Goal: Complete application form

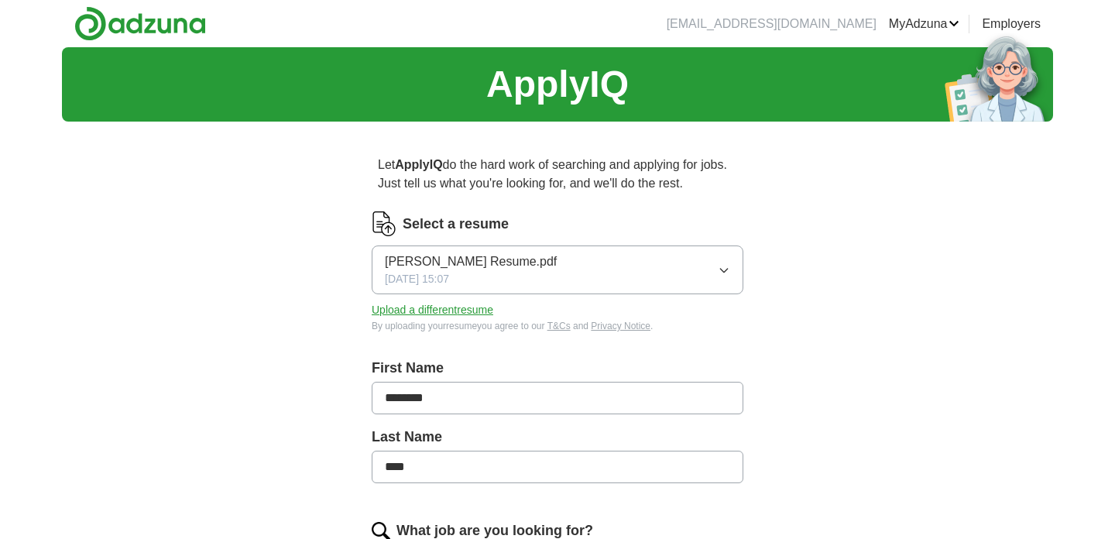
click at [732, 266] on button "[PERSON_NAME] Resume.pdf [DATE] 15:07" at bounding box center [558, 269] width 372 height 49
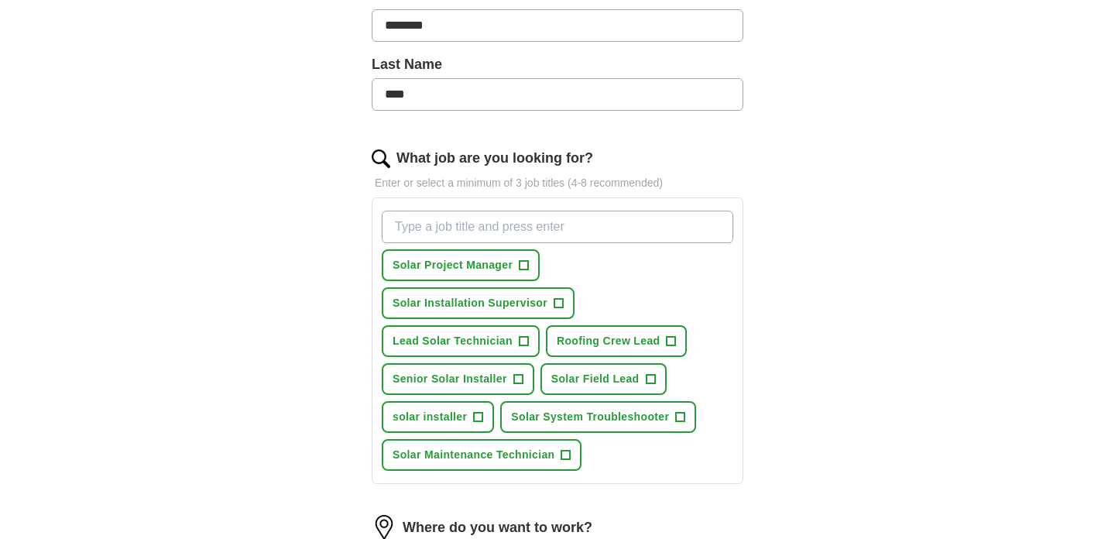
scroll to position [377, 0]
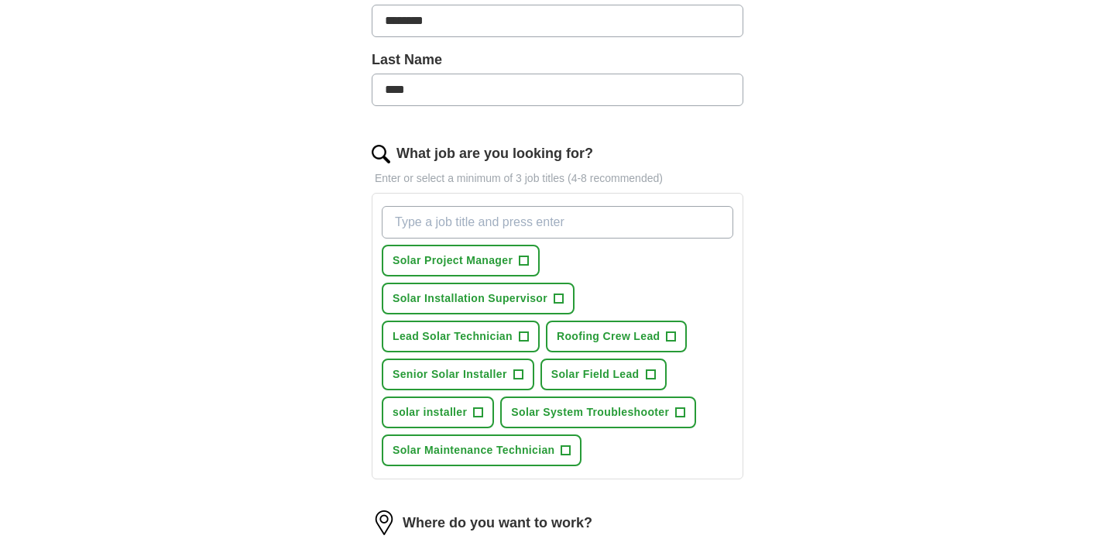
click at [558, 297] on span "+" at bounding box center [557, 299] width 9 height 12
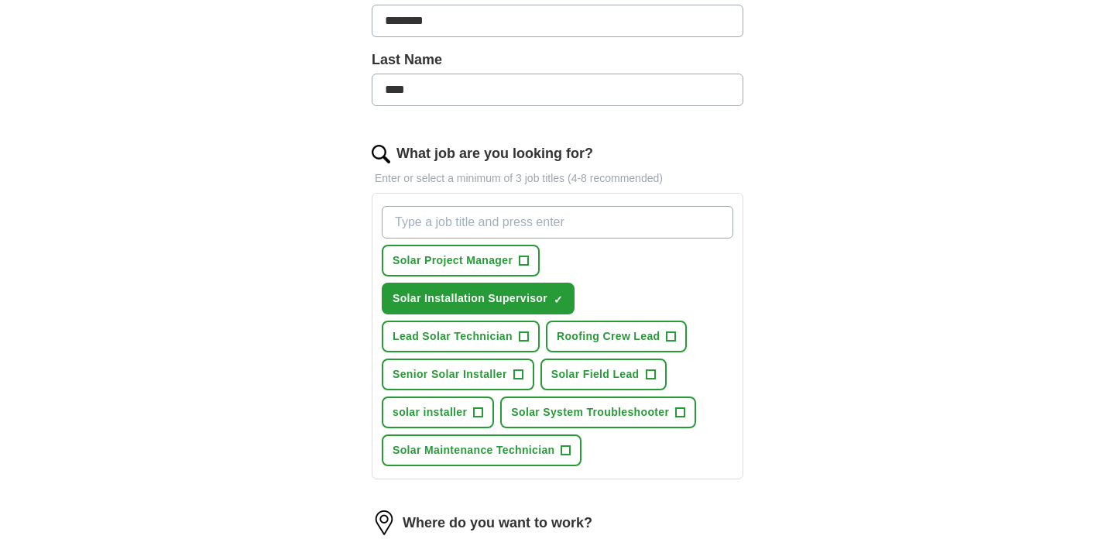
click at [523, 260] on span "+" at bounding box center [523, 261] width 9 height 12
click at [675, 336] on span "+" at bounding box center [670, 337] width 9 height 12
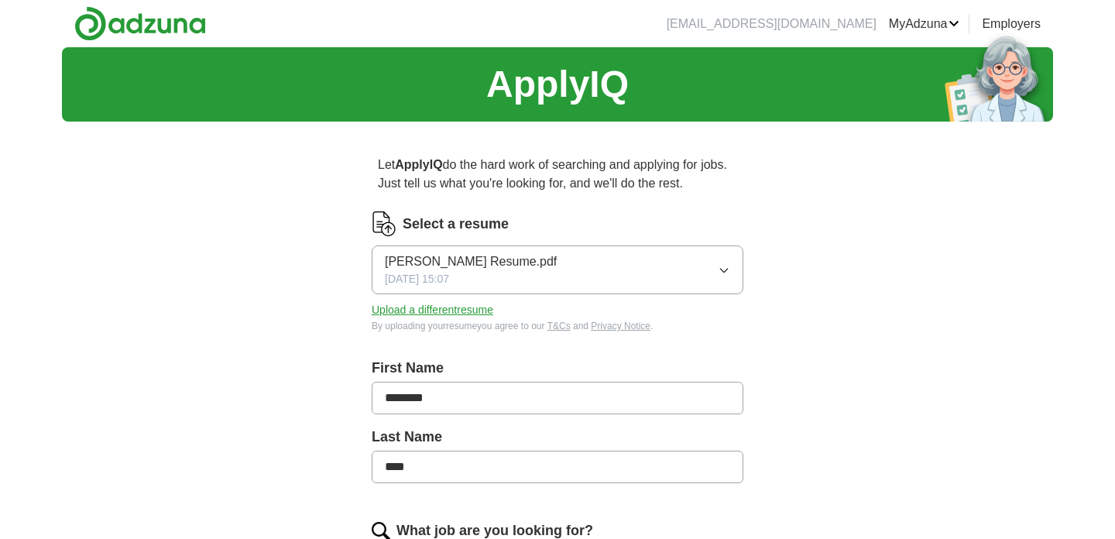
scroll to position [0, 0]
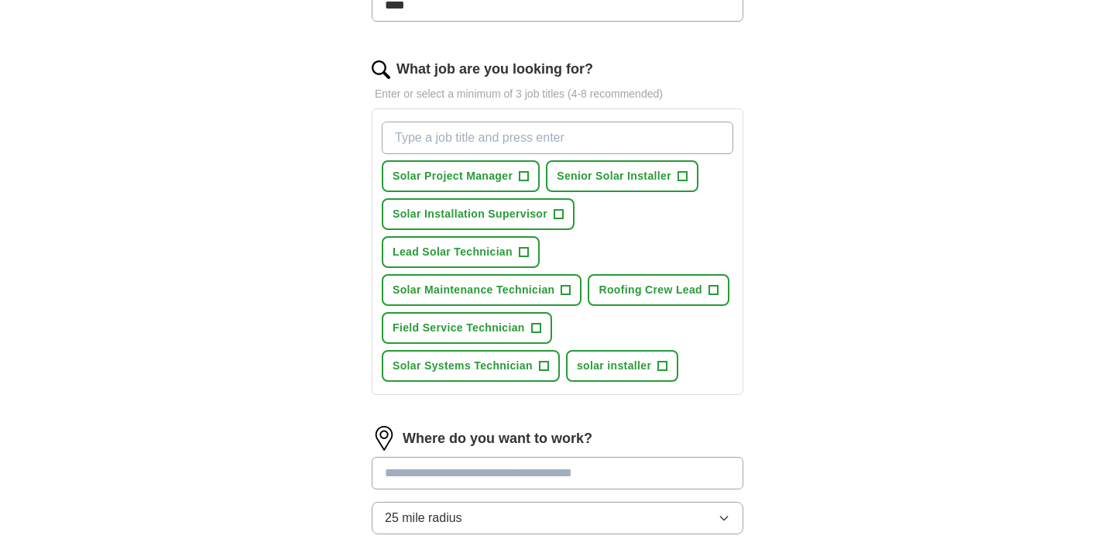
scroll to position [461, 0]
click at [658, 366] on span "+" at bounding box center [662, 366] width 9 height 12
click at [721, 293] on button "Roofing Crew Lead +" at bounding box center [659, 290] width 142 height 32
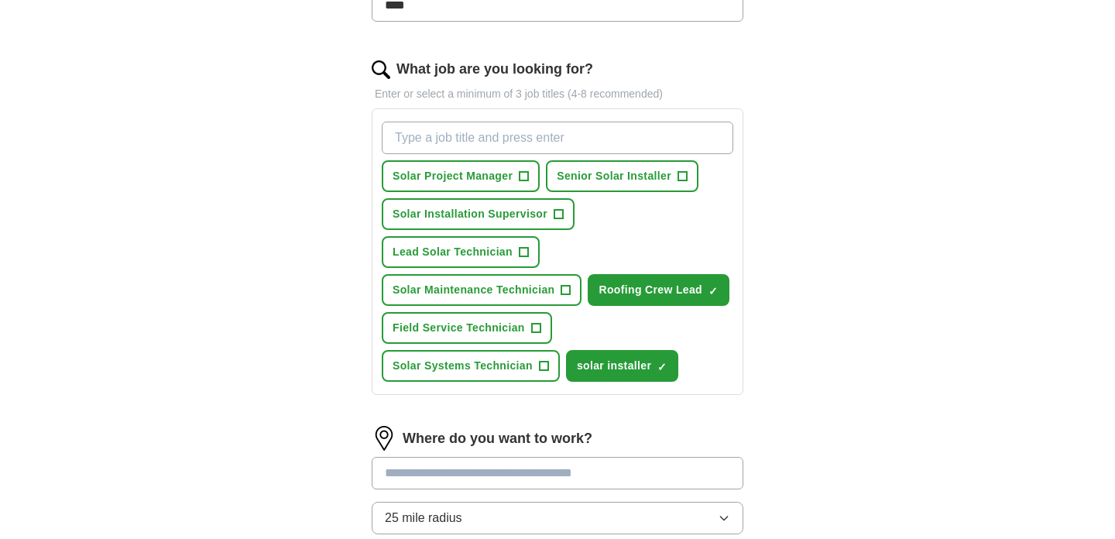
click at [569, 293] on span "+" at bounding box center [565, 290] width 9 height 12
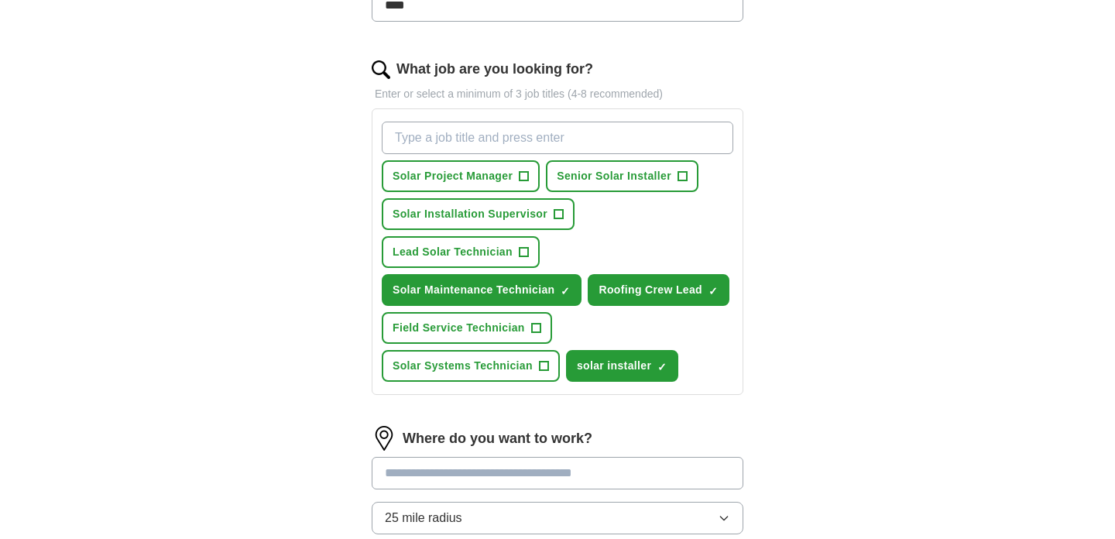
click at [564, 215] on button "Solar Installation Supervisor +" at bounding box center [478, 214] width 193 height 32
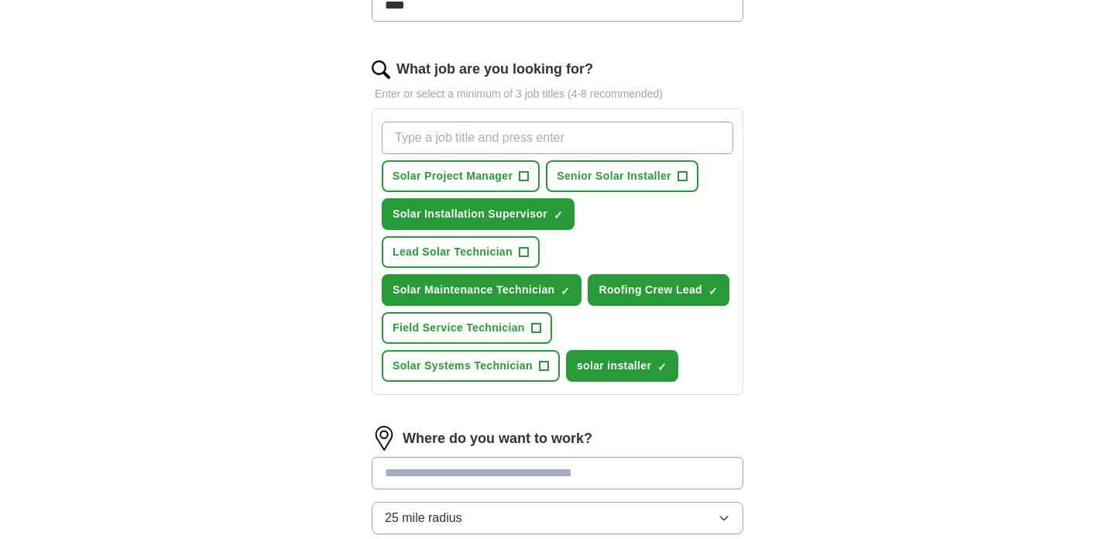
click at [684, 176] on span "+" at bounding box center [681, 176] width 9 height 12
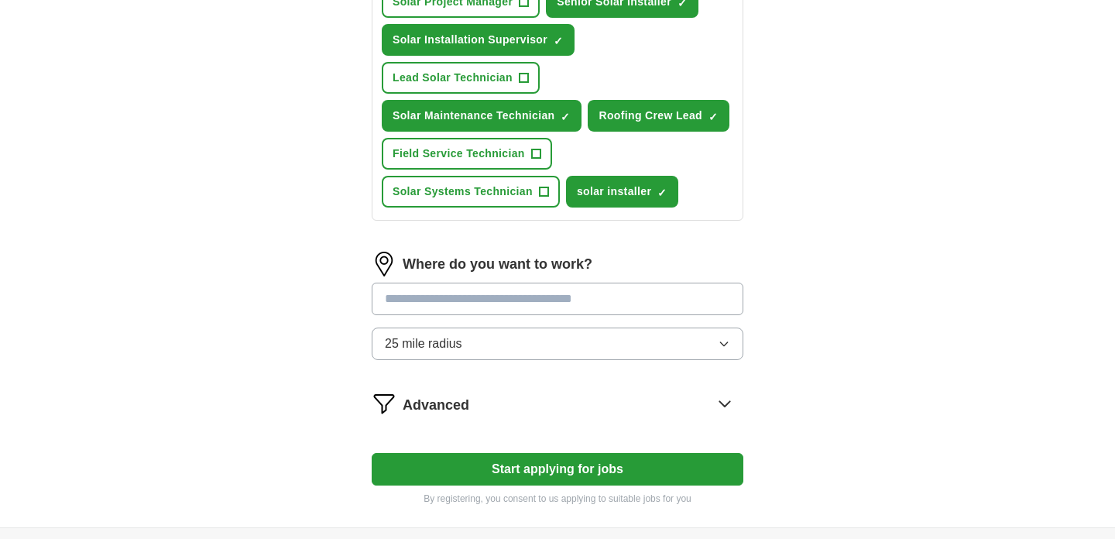
scroll to position [636, 0]
click at [717, 346] on button "25 mile radius" at bounding box center [558, 343] width 372 height 33
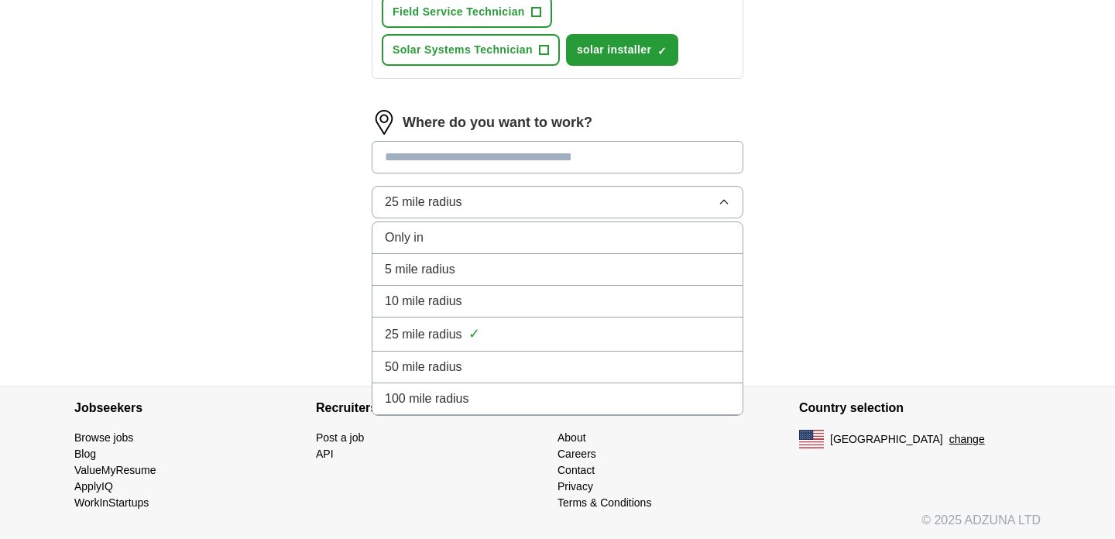
scroll to position [778, 0]
click at [486, 396] on div "100 mile radius" at bounding box center [557, 398] width 345 height 19
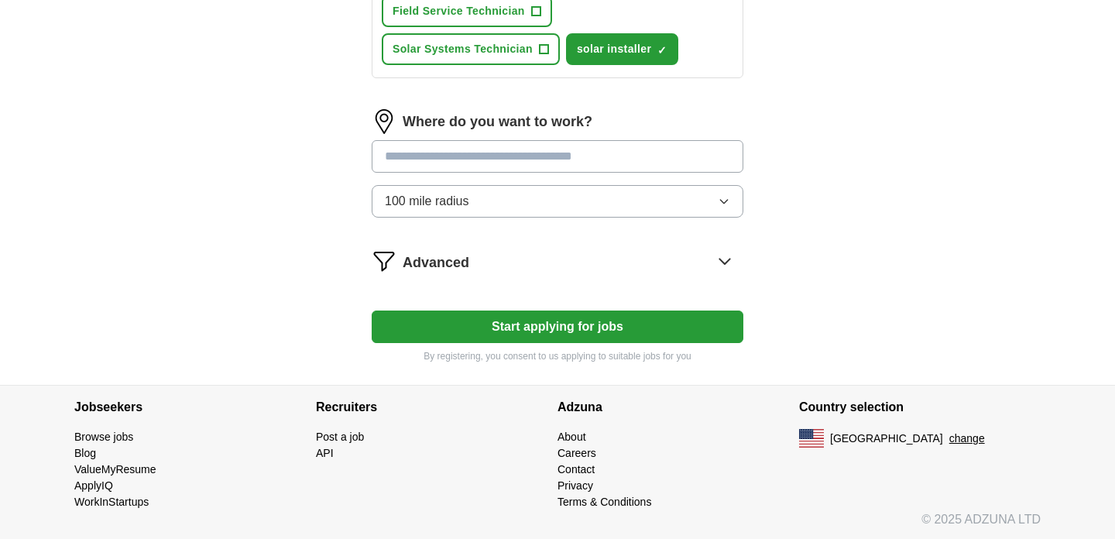
click at [682, 324] on button "Start applying for jobs" at bounding box center [558, 326] width 372 height 33
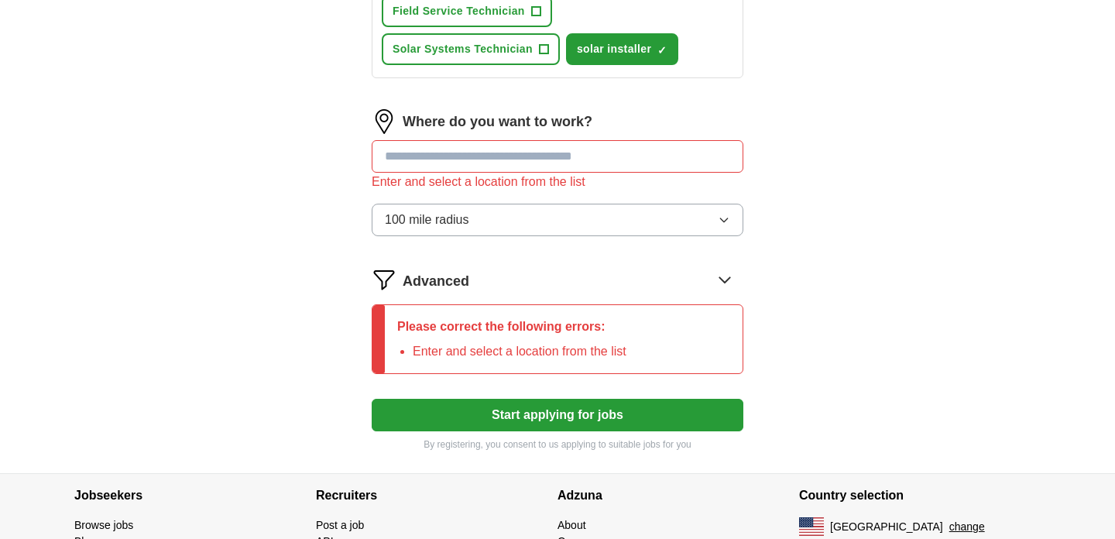
click at [656, 159] on input at bounding box center [558, 156] width 372 height 33
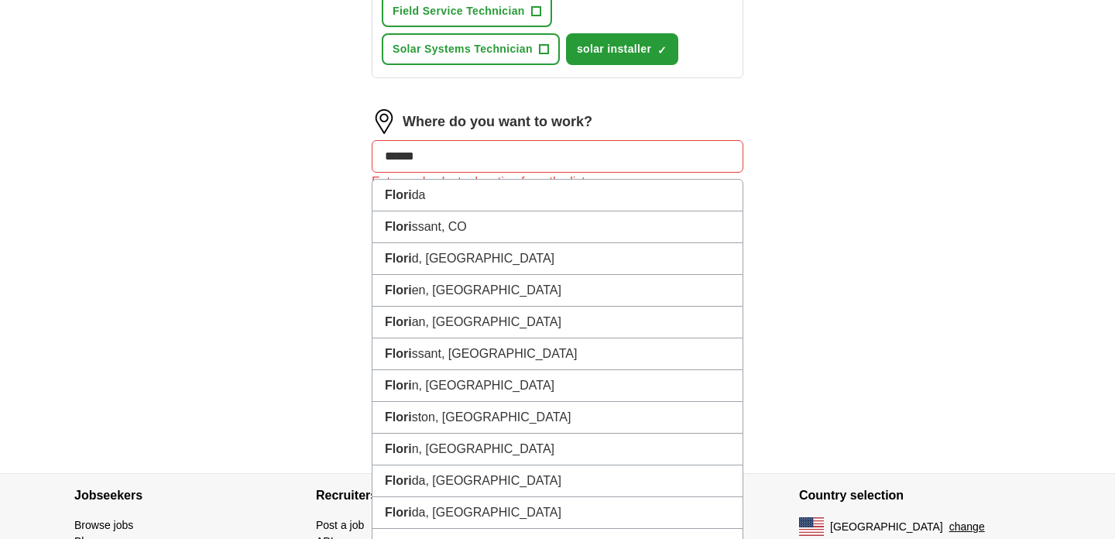
type input "*******"
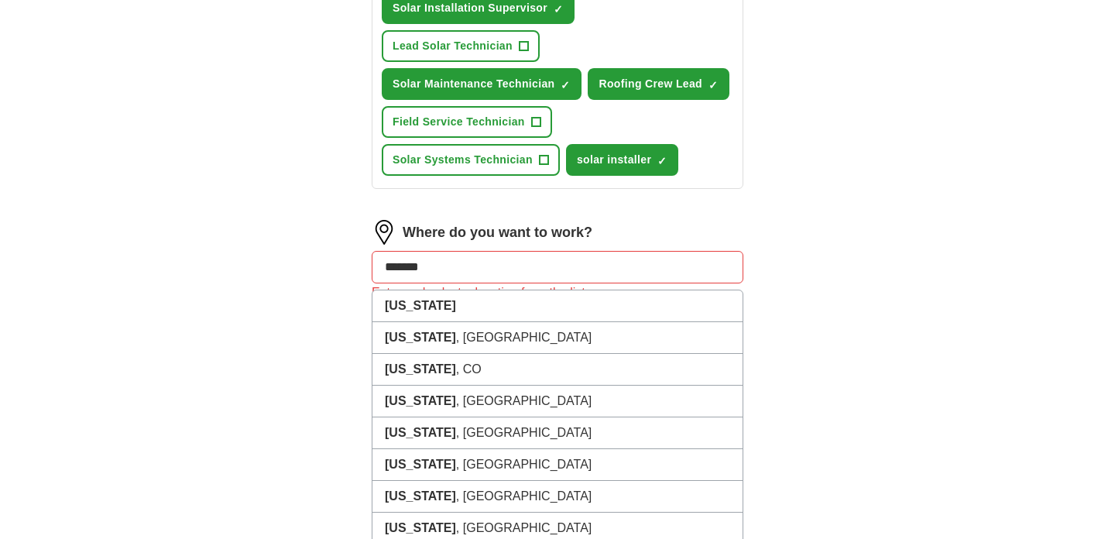
scroll to position [661, 0]
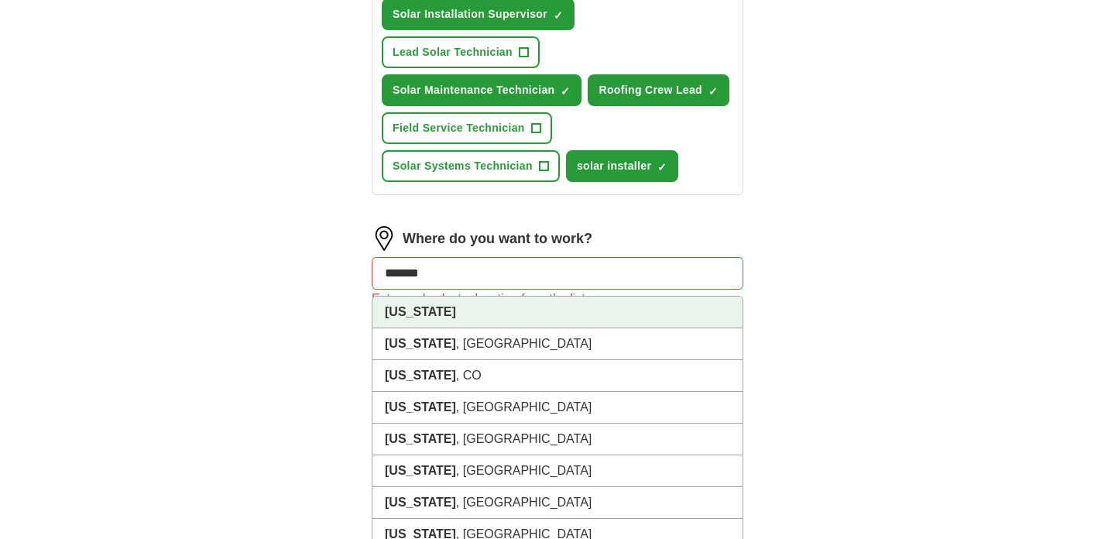
click at [429, 314] on li "Florida" at bounding box center [557, 312] width 370 height 32
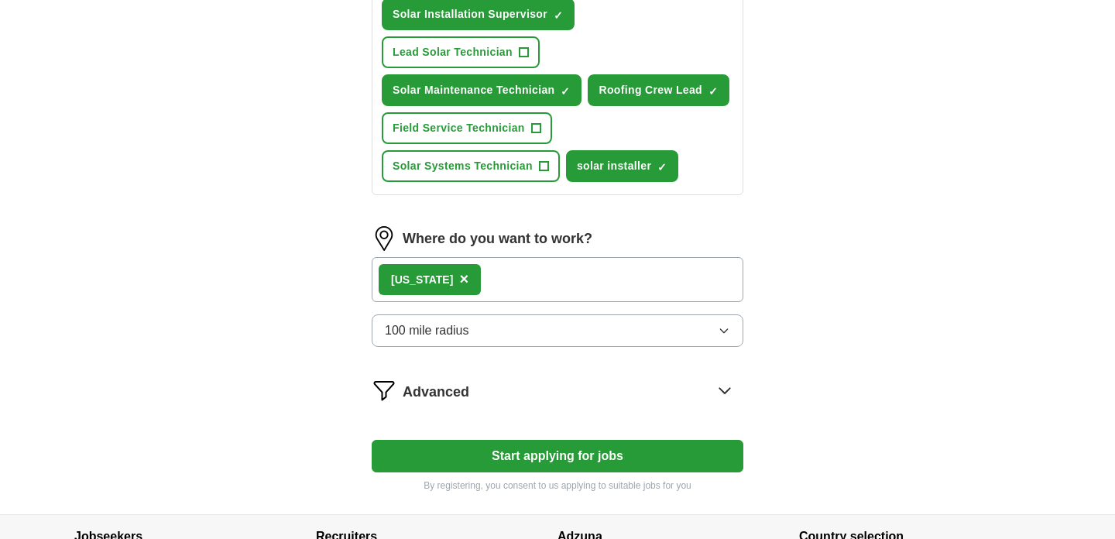
click at [604, 452] on button "Start applying for jobs" at bounding box center [558, 456] width 372 height 33
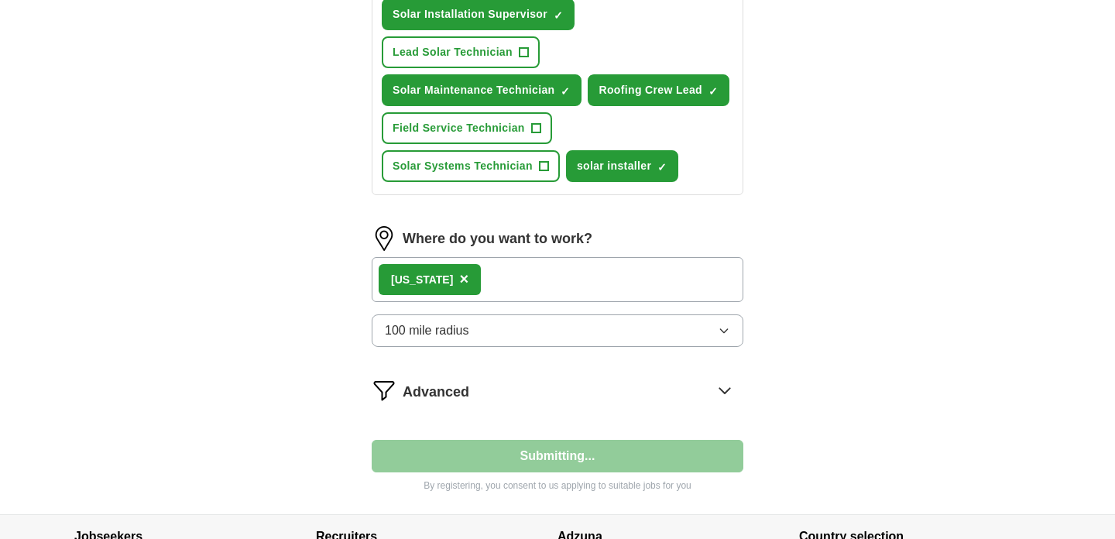
scroll to position [86, 0]
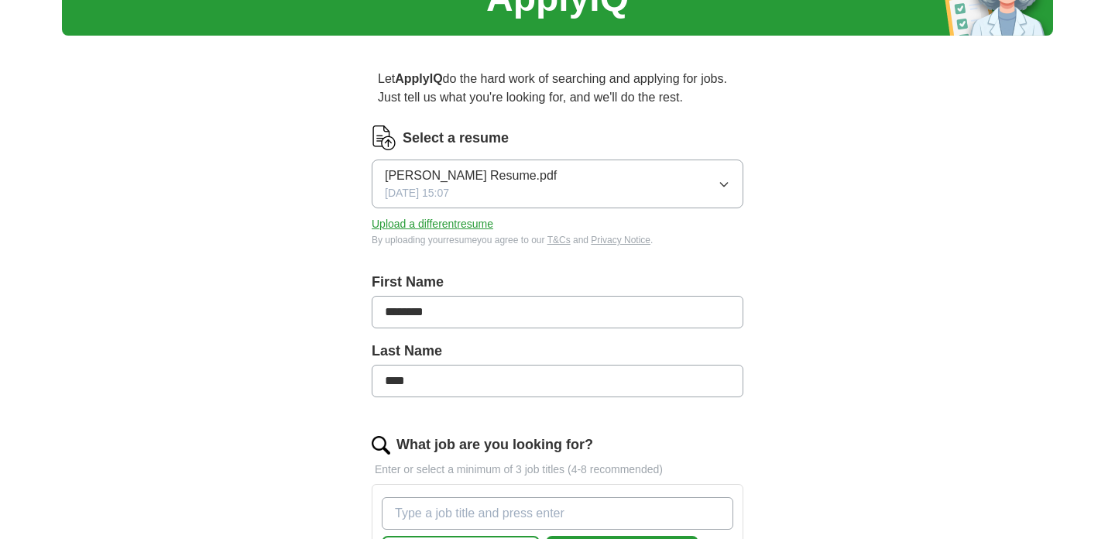
select select "**"
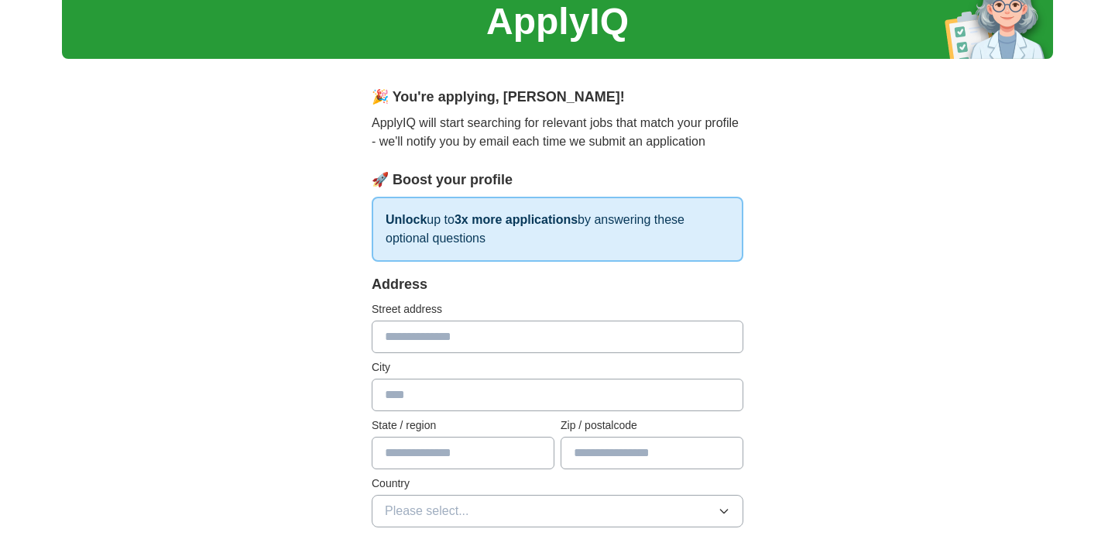
scroll to position [92, 0]
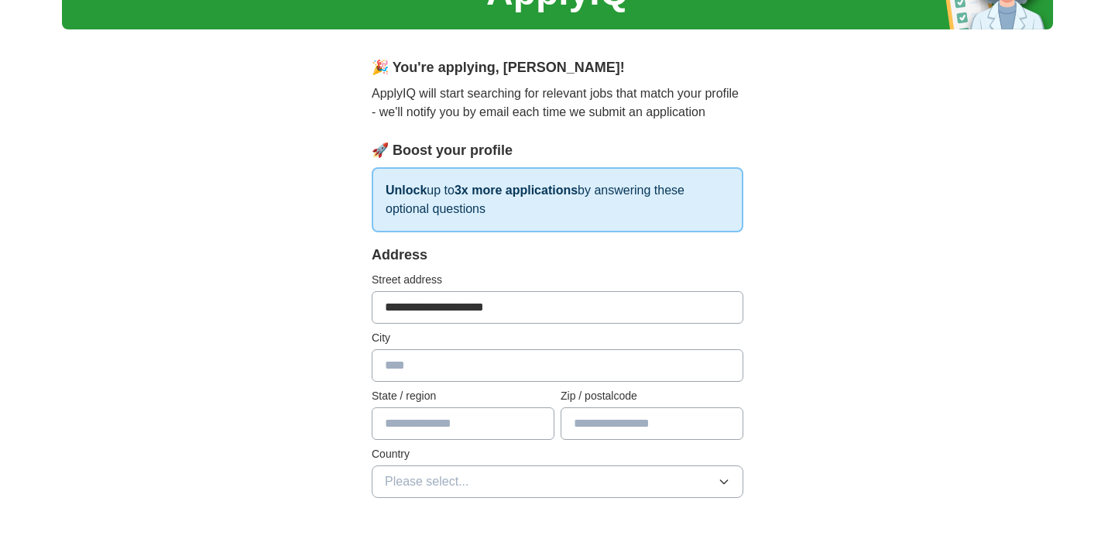
type input "**********"
type input "*******"
click at [646, 413] on input "text" at bounding box center [651, 423] width 183 height 33
type input "*****"
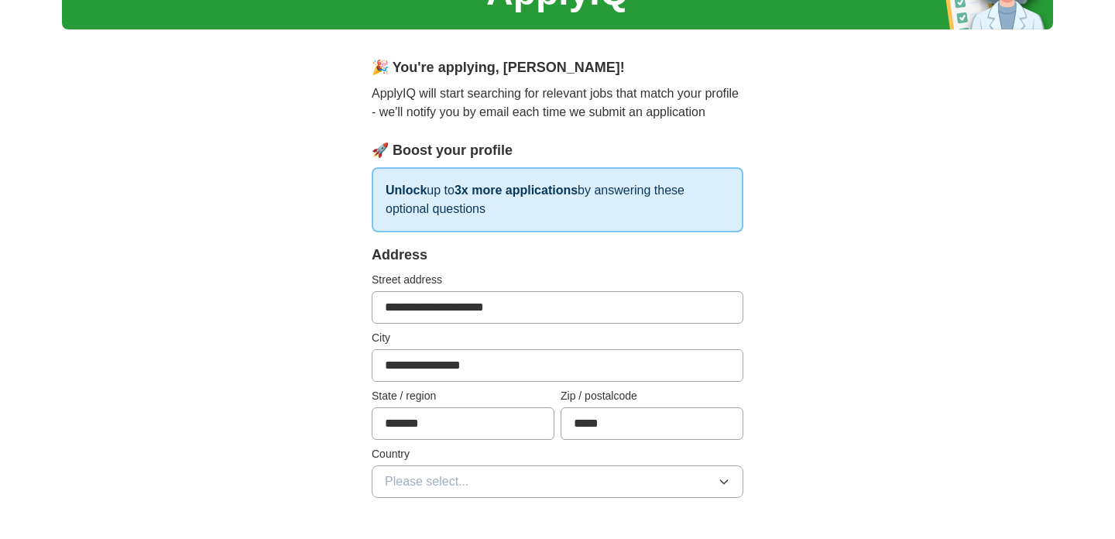
click at [450, 484] on span "Please select..." at bounding box center [427, 481] width 84 height 19
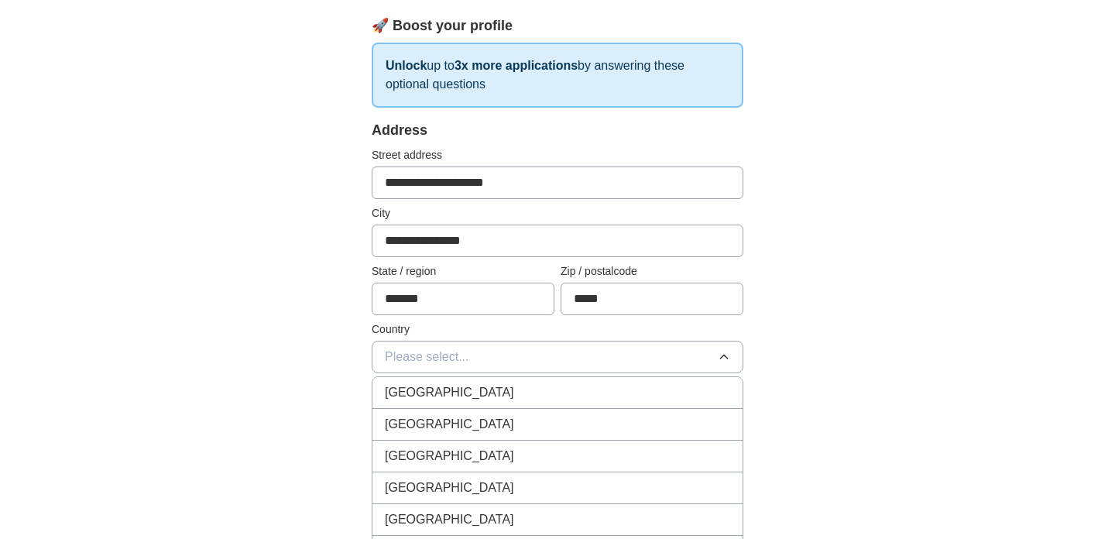
scroll to position [224, 0]
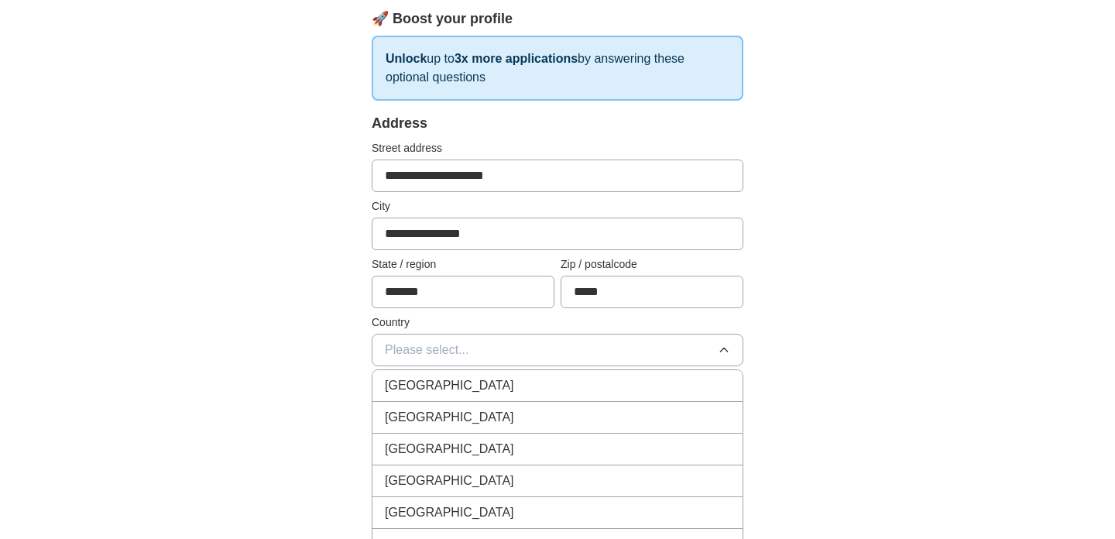
click at [434, 419] on span "United States" at bounding box center [449, 417] width 129 height 19
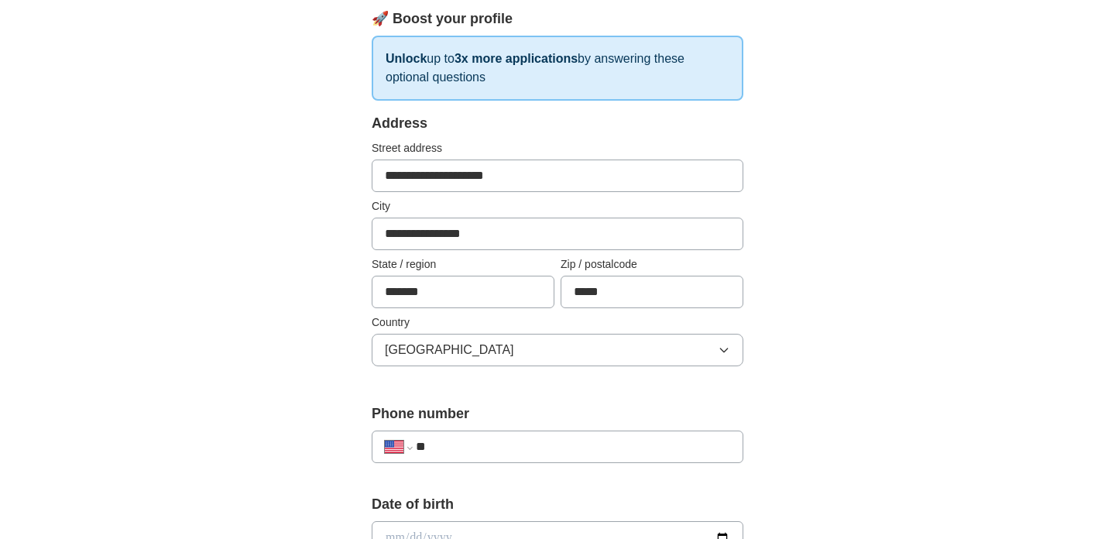
click at [524, 462] on div "**********" at bounding box center [558, 446] width 372 height 33
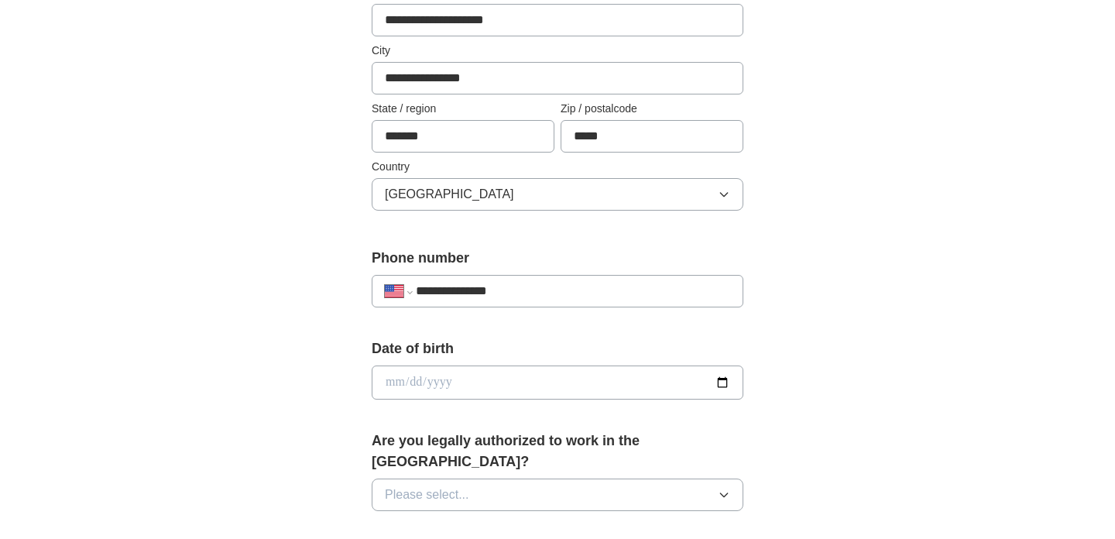
scroll to position [385, 0]
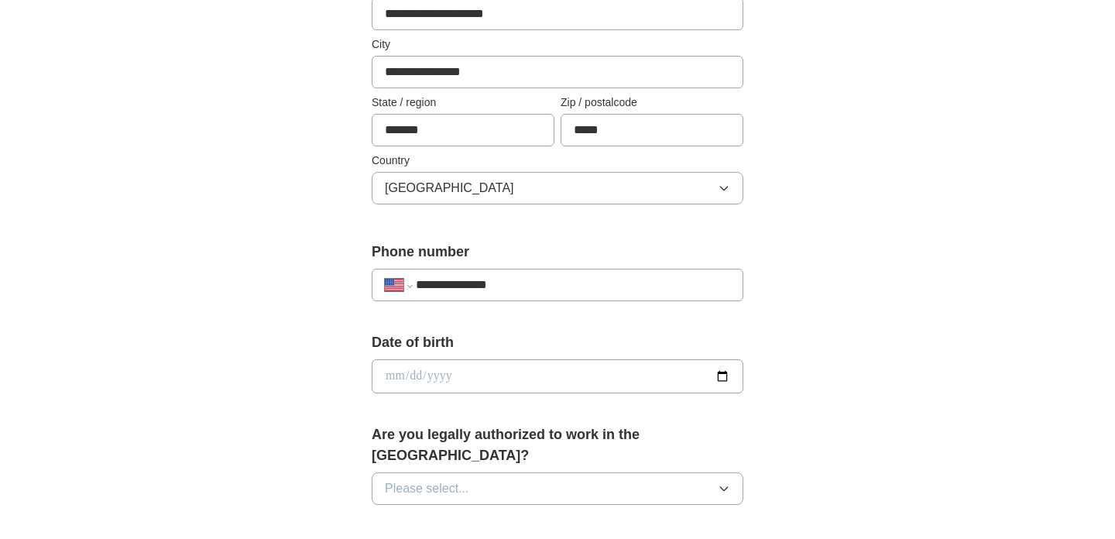
type input "**********"
click at [441, 372] on input "date" at bounding box center [558, 376] width 372 height 34
click at [398, 374] on input "date" at bounding box center [558, 376] width 372 height 34
click at [414, 381] on input "date" at bounding box center [558, 376] width 372 height 34
click at [444, 378] on input "date" at bounding box center [558, 376] width 372 height 34
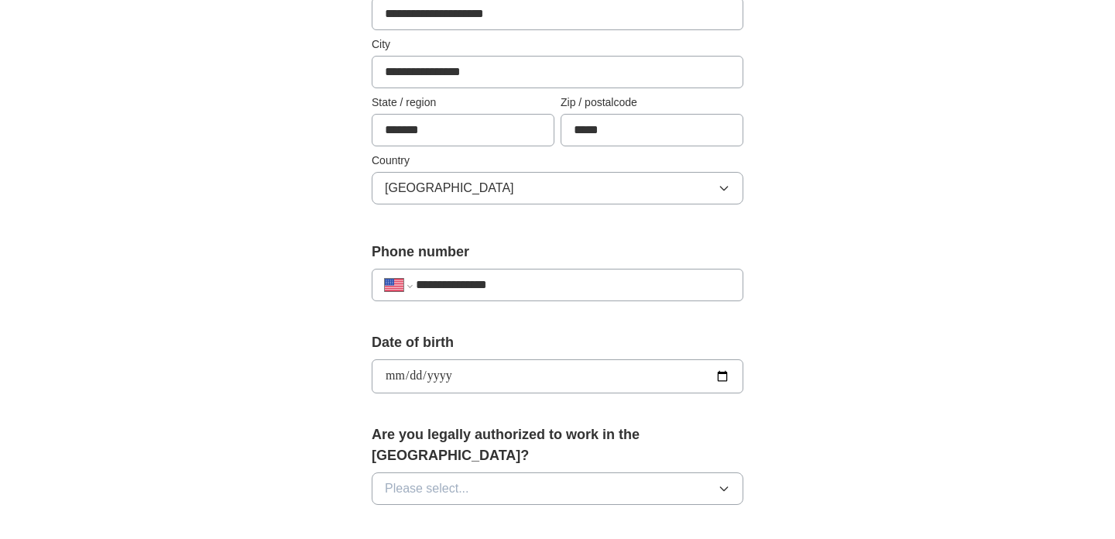
type input "**********"
click at [853, 350] on div "**********" at bounding box center [557, 367] width 991 height 1410
click at [503, 479] on button "Please select..." at bounding box center [558, 488] width 372 height 33
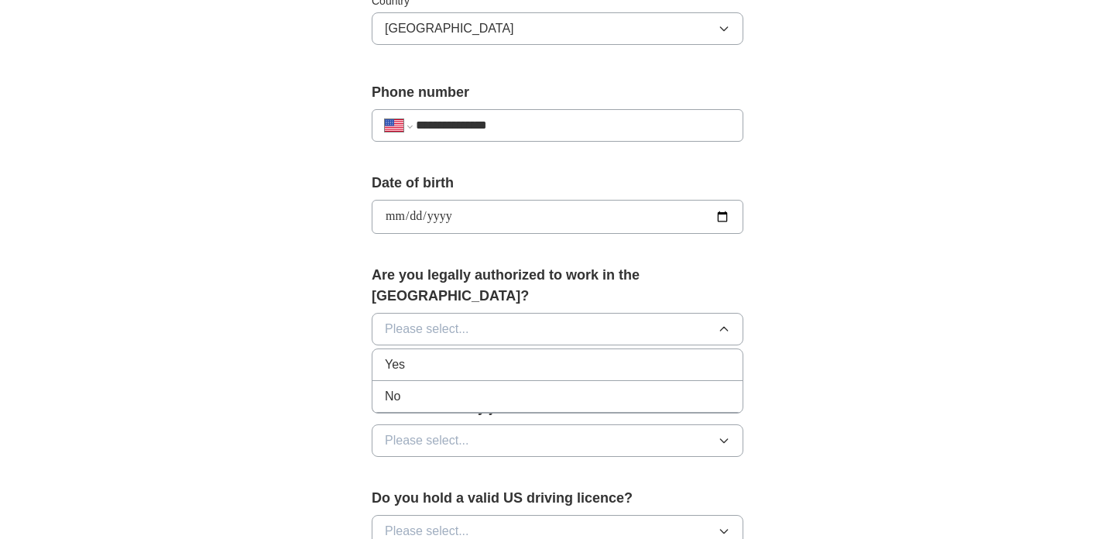
scroll to position [563, 0]
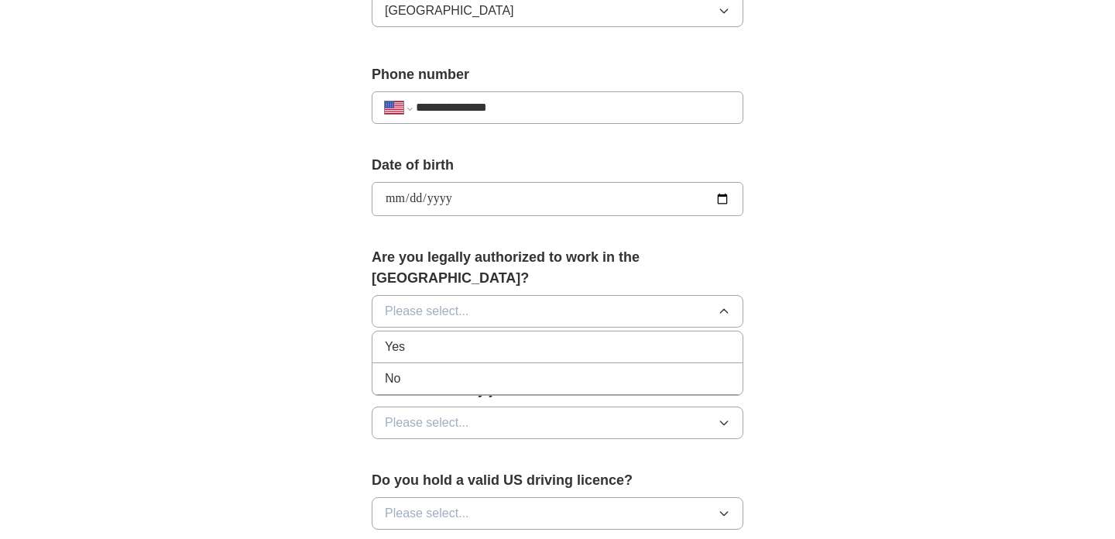
click at [406, 337] on div "Yes" at bounding box center [557, 346] width 345 height 19
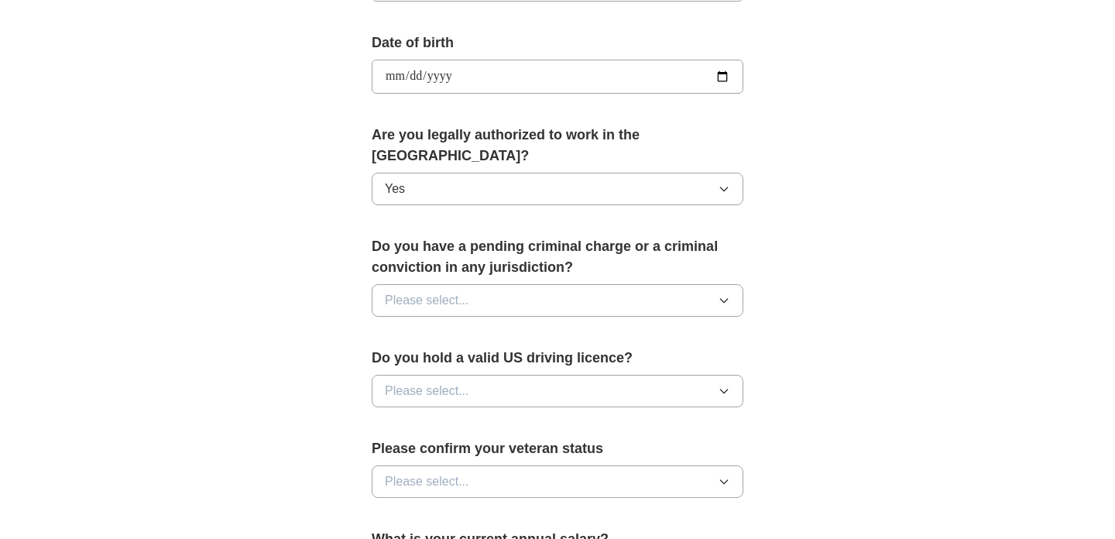
scroll to position [711, 0]
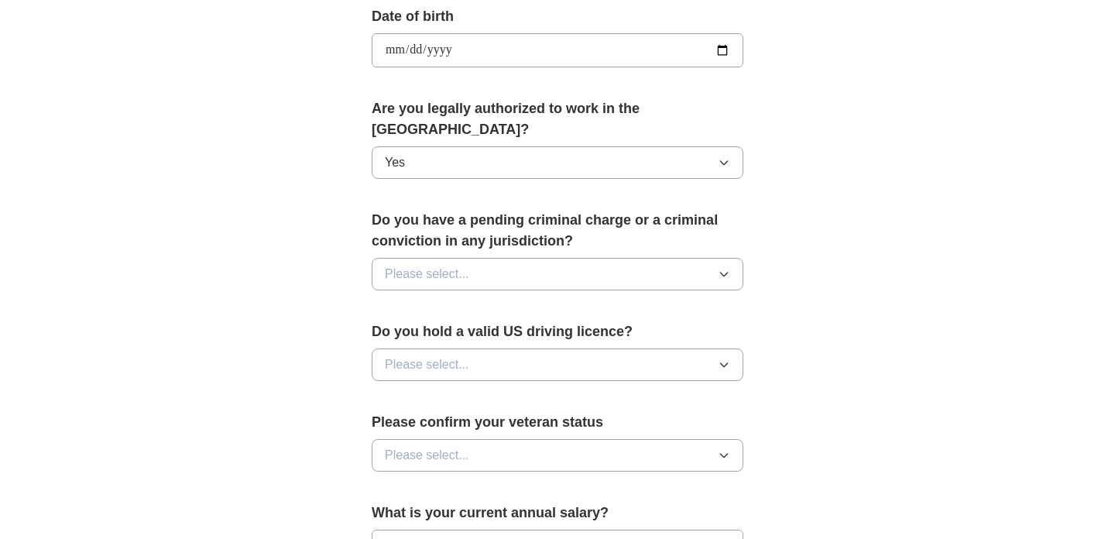
click at [717, 258] on button "Please select..." at bounding box center [558, 274] width 372 height 33
click at [512, 332] on div "No" at bounding box center [557, 341] width 345 height 19
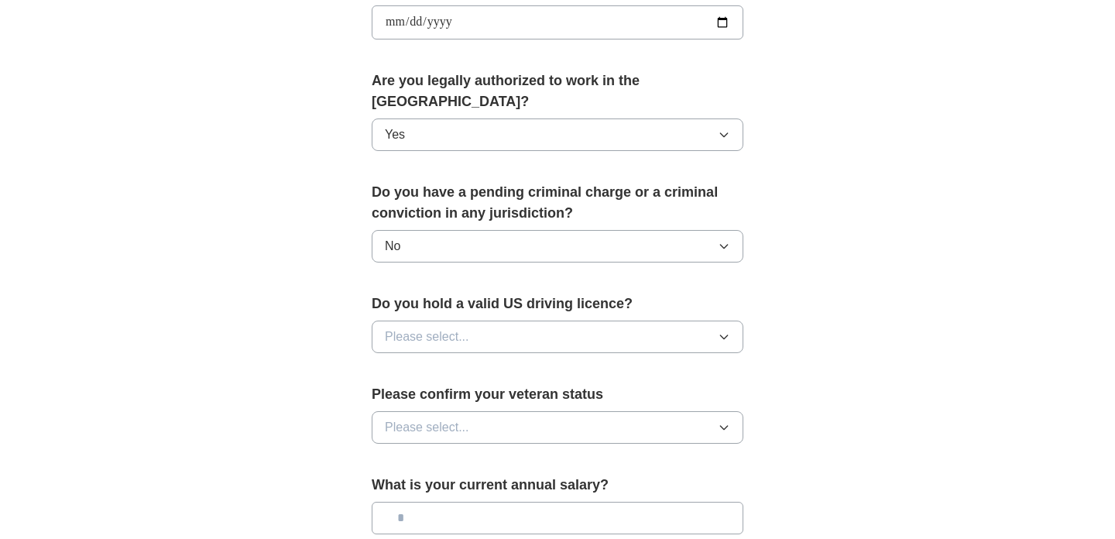
scroll to position [759, 0]
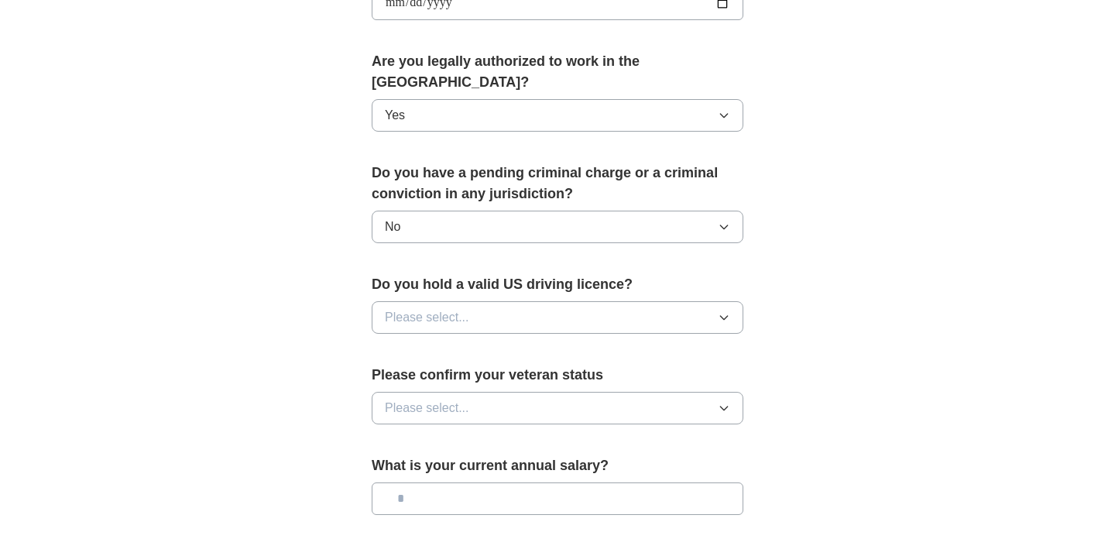
click at [725, 311] on icon "button" at bounding box center [724, 317] width 12 height 12
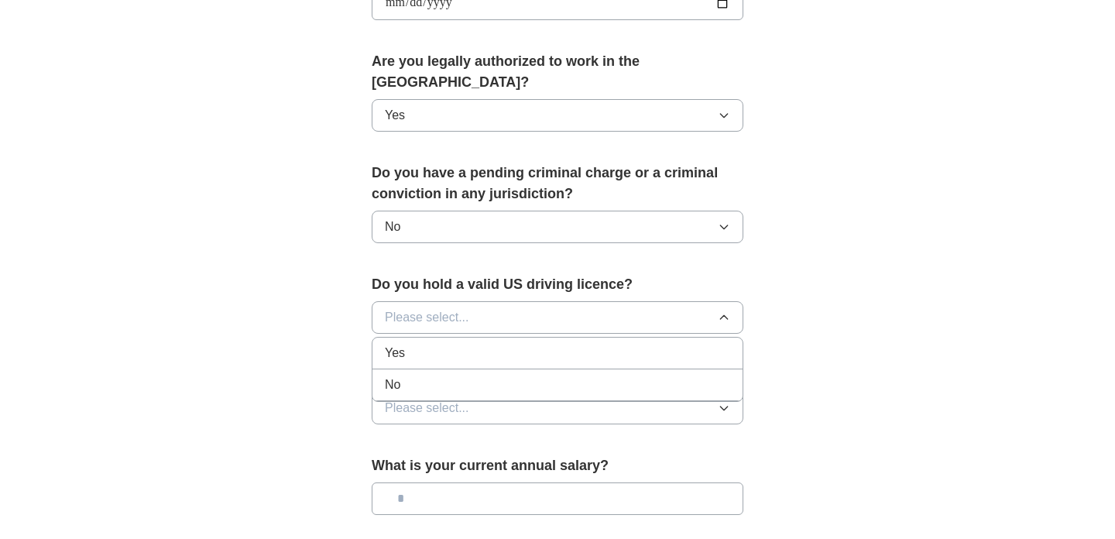
click at [543, 344] on div "Yes" at bounding box center [557, 353] width 345 height 19
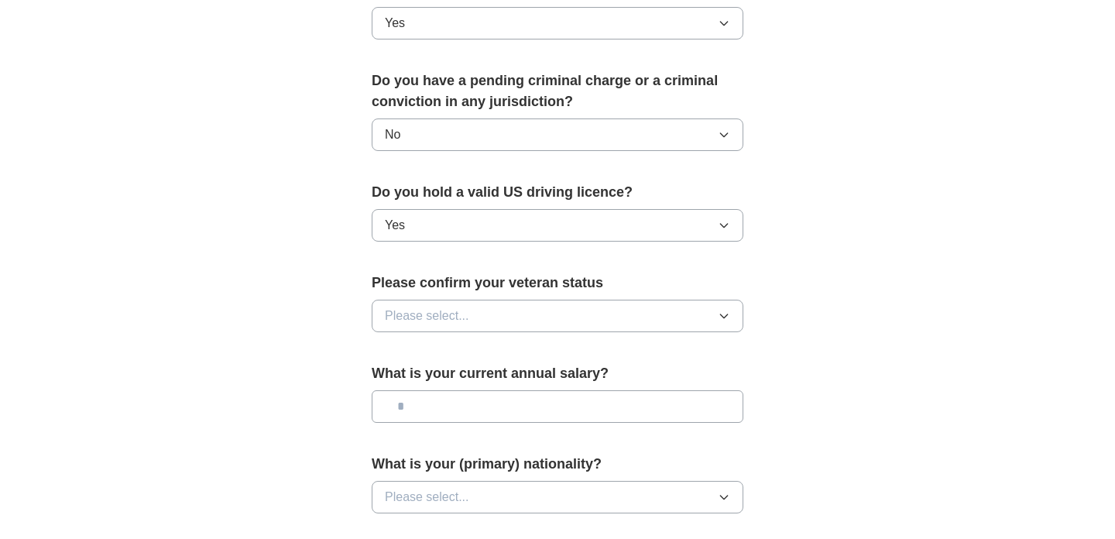
scroll to position [877, 0]
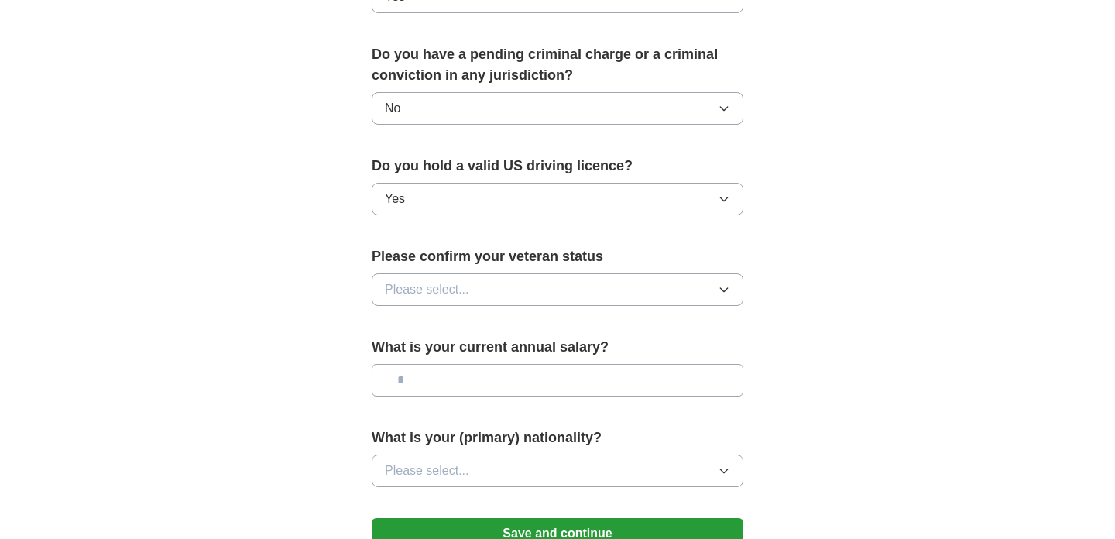
click at [727, 283] on icon "button" at bounding box center [724, 289] width 12 height 12
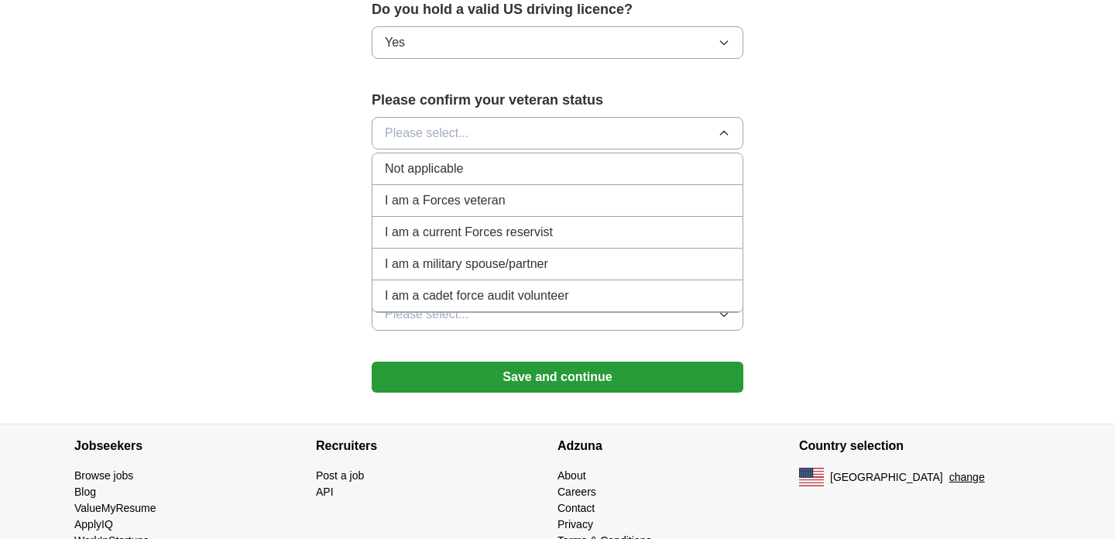
scroll to position [1037, 0]
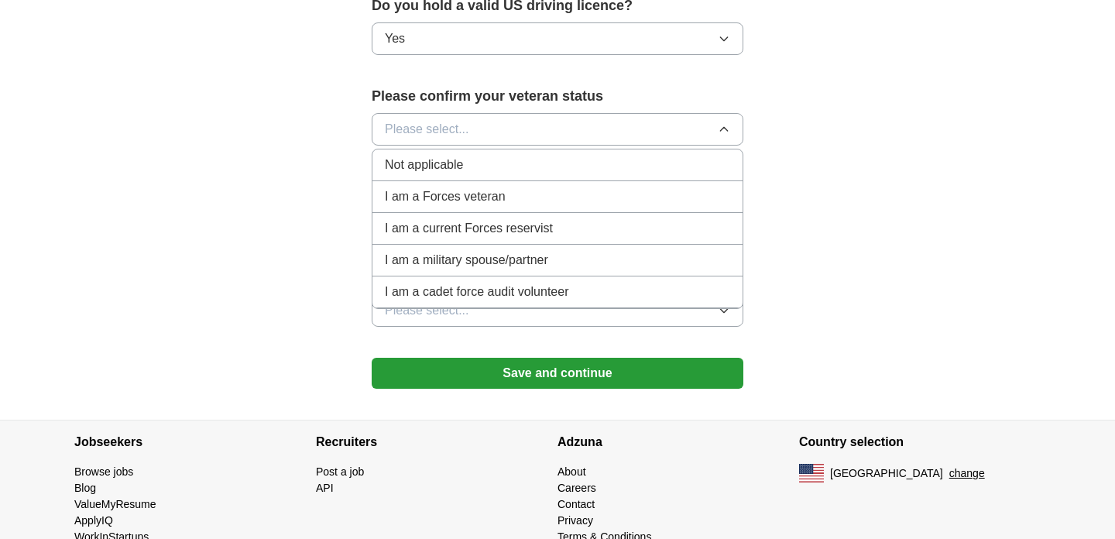
click at [424, 156] on span "Not applicable" at bounding box center [424, 165] width 78 height 19
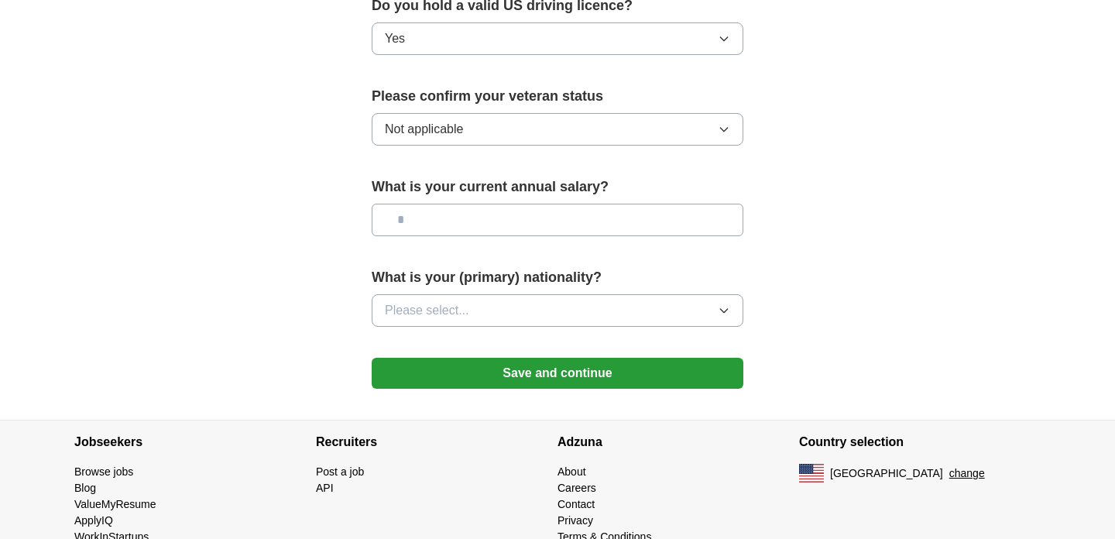
click at [552, 204] on input "text" at bounding box center [558, 220] width 372 height 33
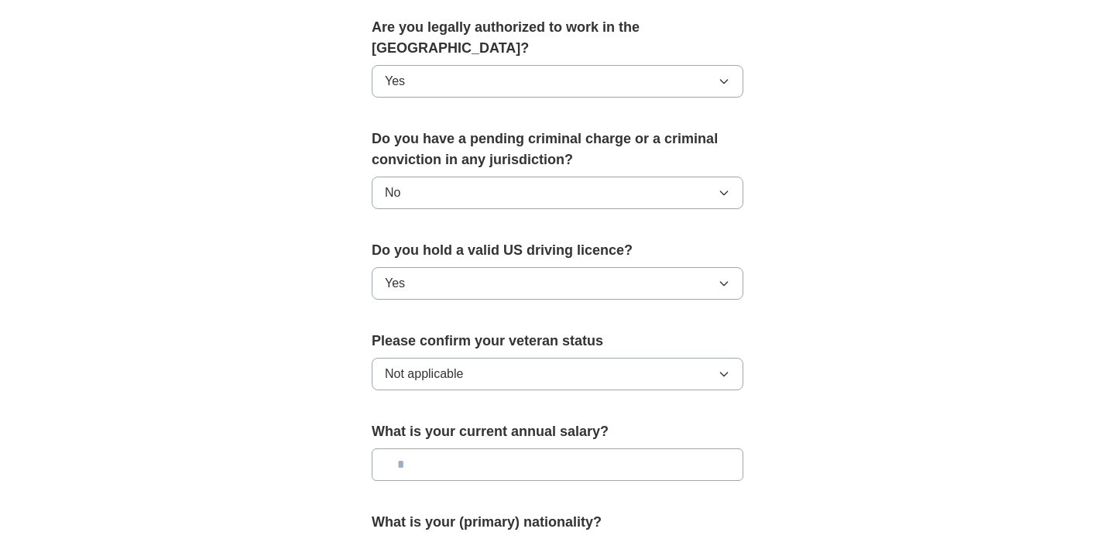
scroll to position [790, 0]
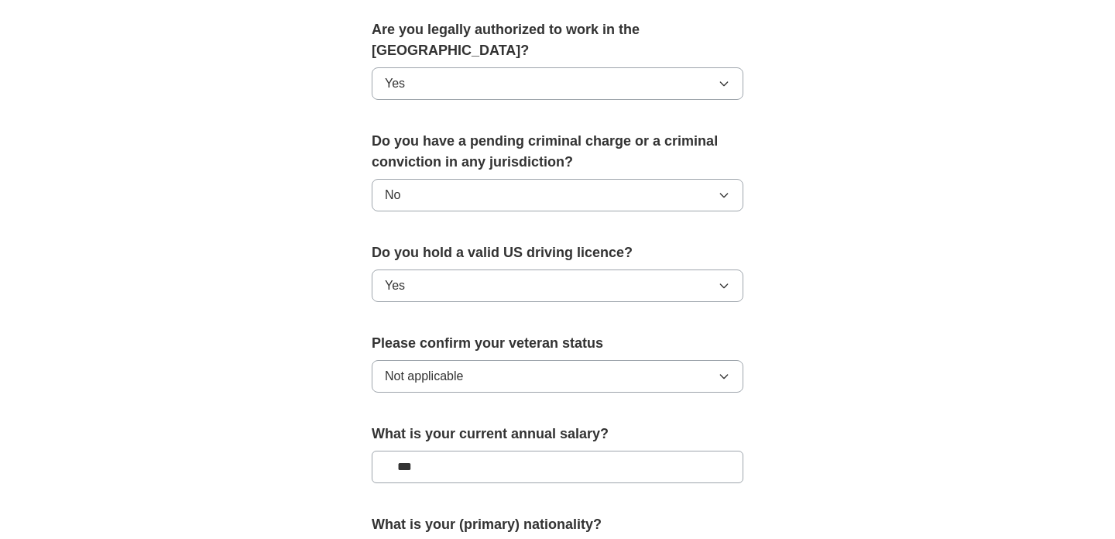
type input "**"
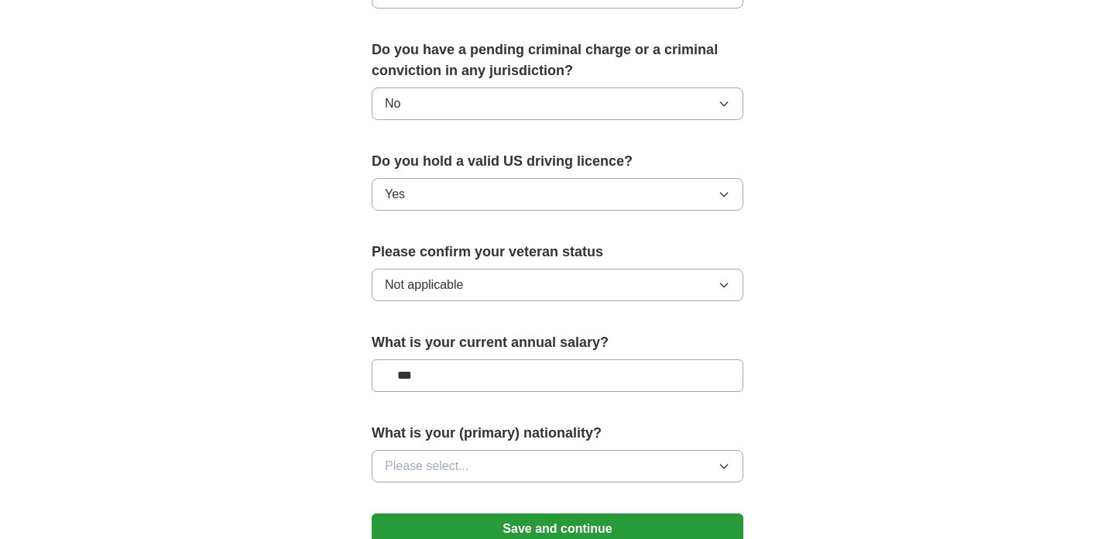
scroll to position [913, 0]
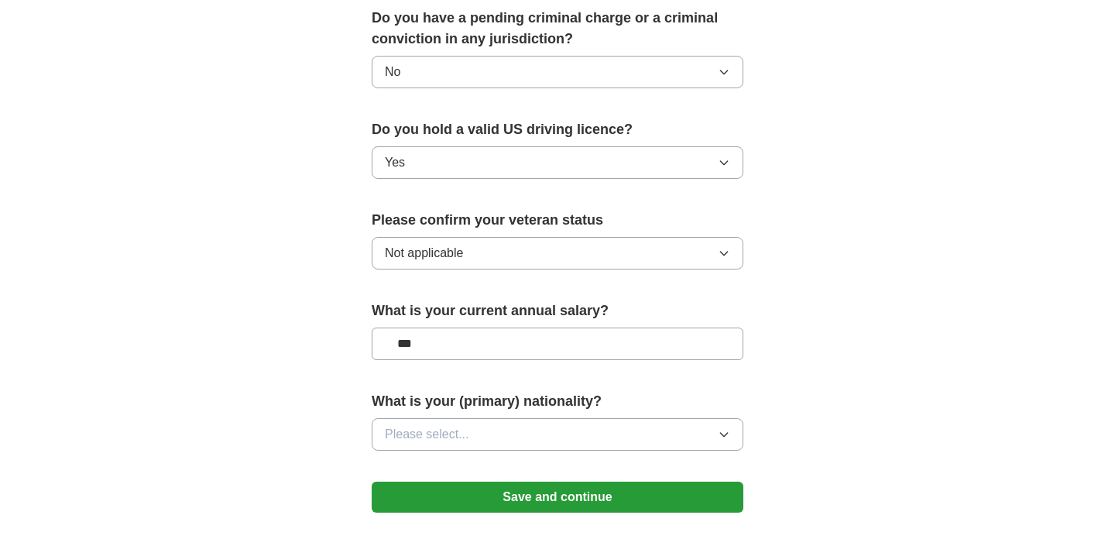
type input "***"
click at [727, 428] on icon "button" at bounding box center [724, 434] width 12 height 12
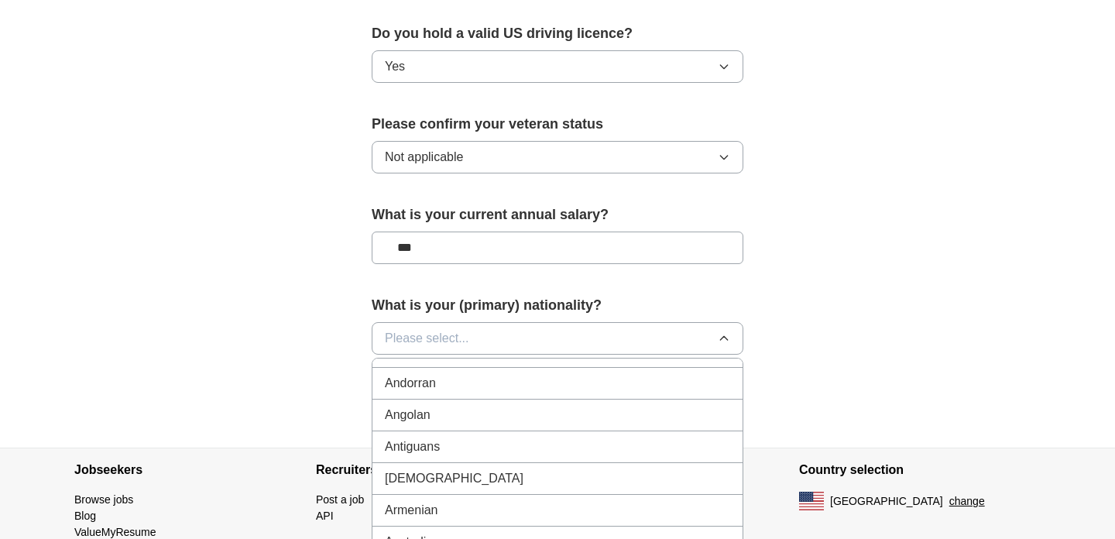
scroll to position [156, 0]
click at [562, 463] on div "Argentinean" at bounding box center [557, 472] width 345 height 19
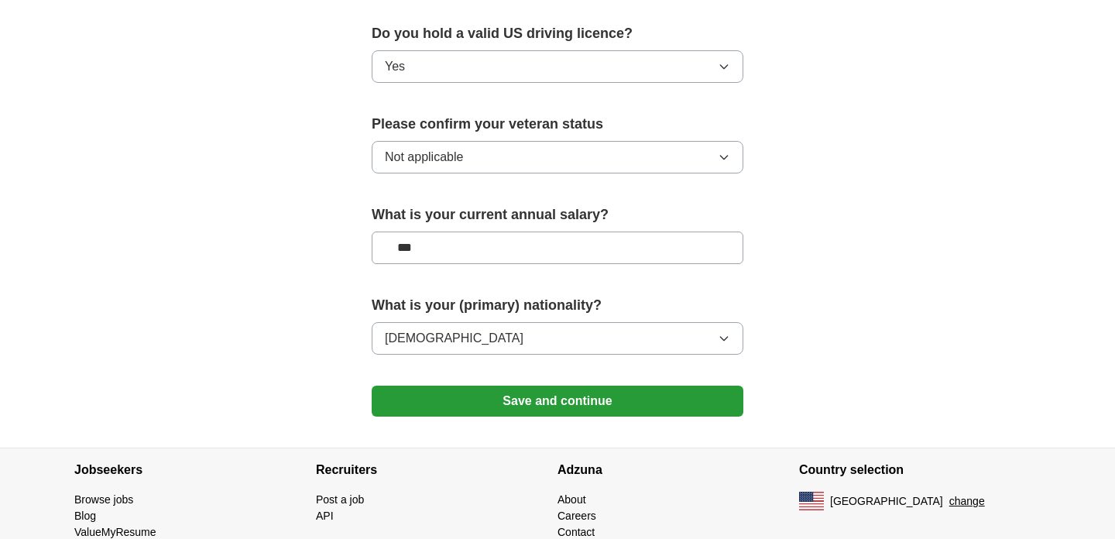
click at [656, 385] on button "Save and continue" at bounding box center [558, 400] width 372 height 31
